Goal: Check status

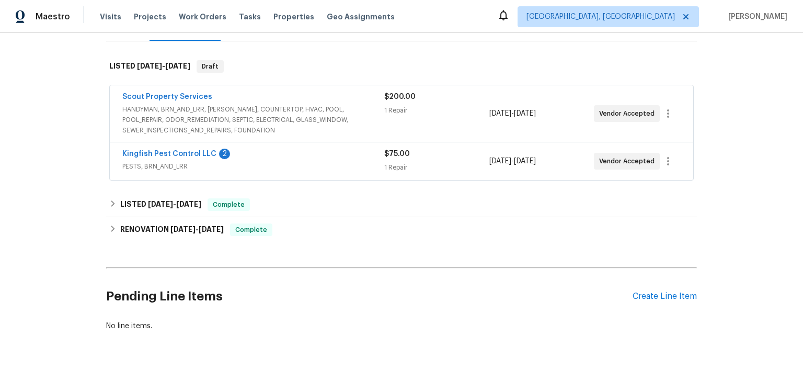
scroll to position [165, 0]
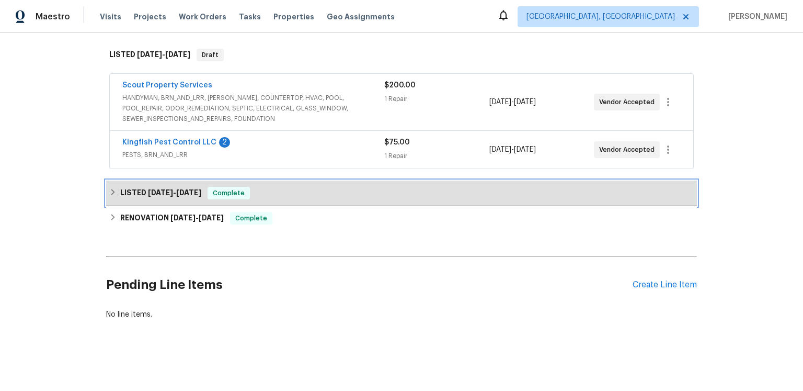
click at [171, 196] on span "[DATE]" at bounding box center [160, 192] width 25 height 7
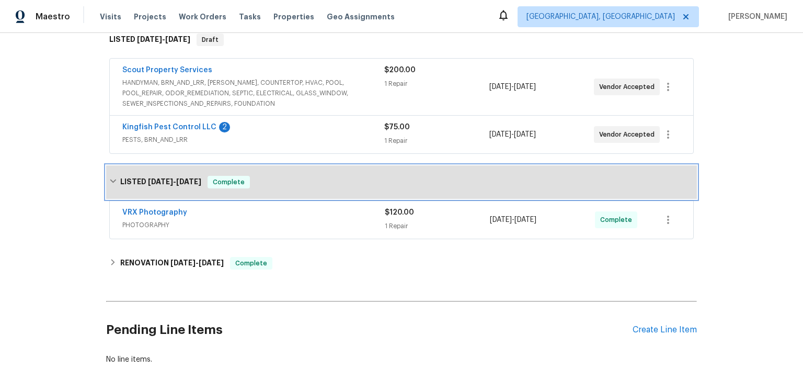
scroll to position [222, 0]
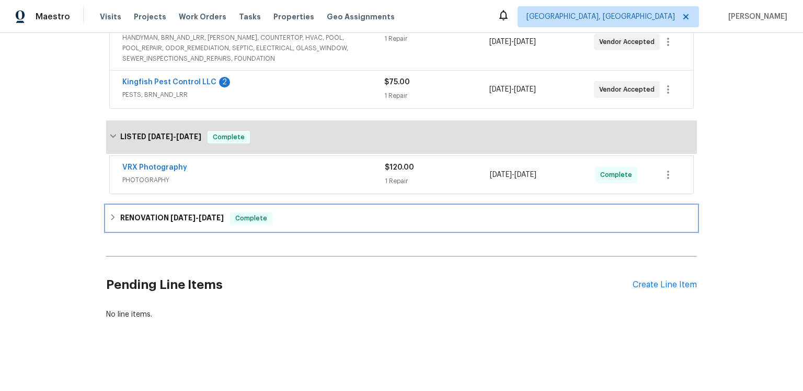
click at [170, 224] on h6 "RENOVATION [DATE] - [DATE]" at bounding box center [172, 218] width 104 height 13
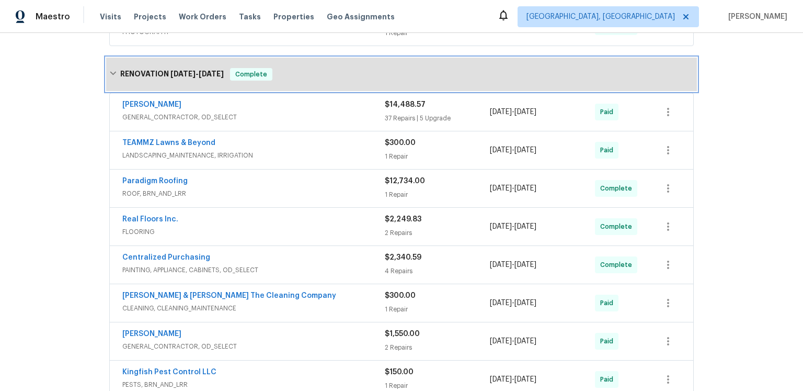
scroll to position [446, 0]
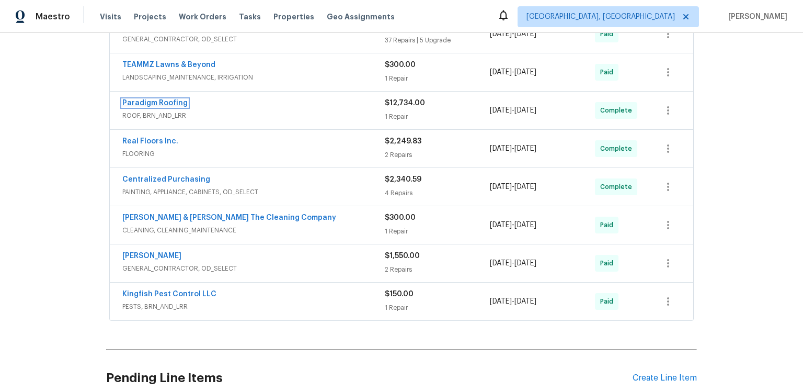
click at [188, 107] on link "Paradigm Roofing" at bounding box center [154, 102] width 65 height 7
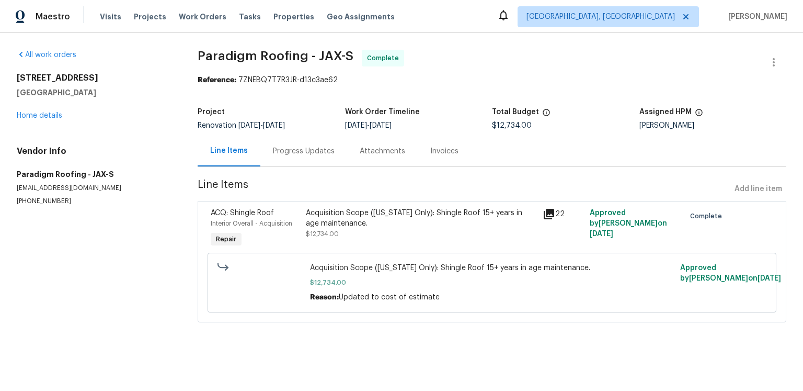
click at [299, 156] on div "Progress Updates" at bounding box center [304, 151] width 62 height 10
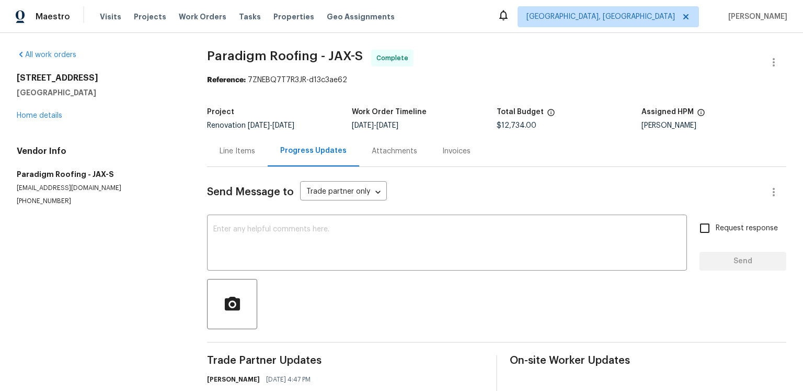
click at [255, 156] on div "Line Items" at bounding box center [238, 151] width 36 height 10
